Goal: Task Accomplishment & Management: Use online tool/utility

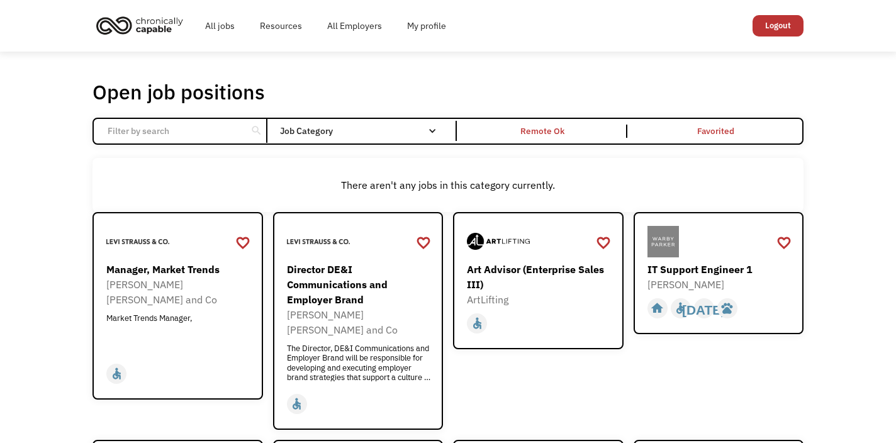
click at [203, 134] on input "Email Form" at bounding box center [170, 131] width 140 height 24
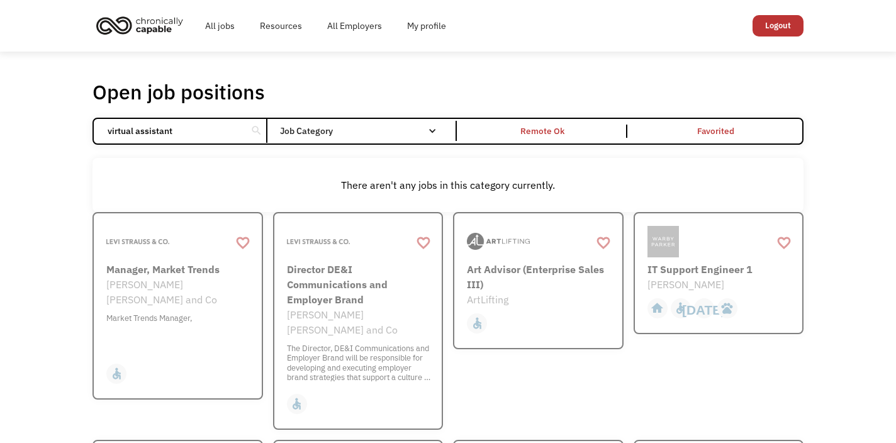
type input "virtual assistant"
click input "Email Form" at bounding box center [0, 0] width 0 height 0
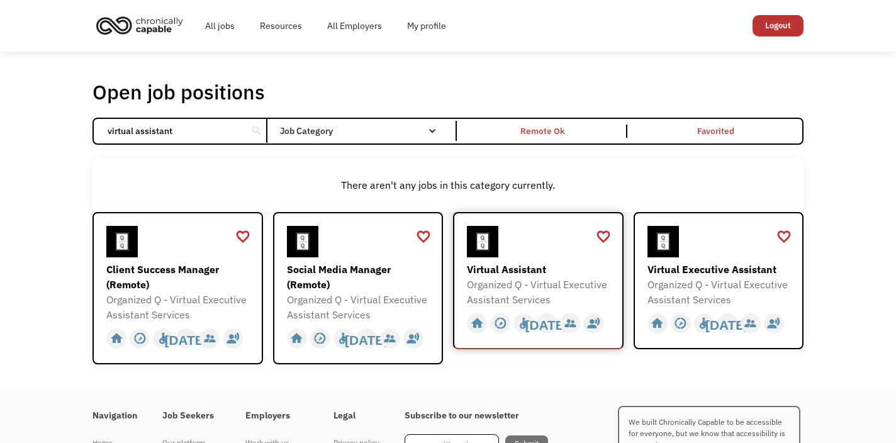
click at [494, 293] on div "Organized Q - Virtual Executive Assistant Services" at bounding box center [540, 292] width 146 height 30
